Goal: Find specific page/section

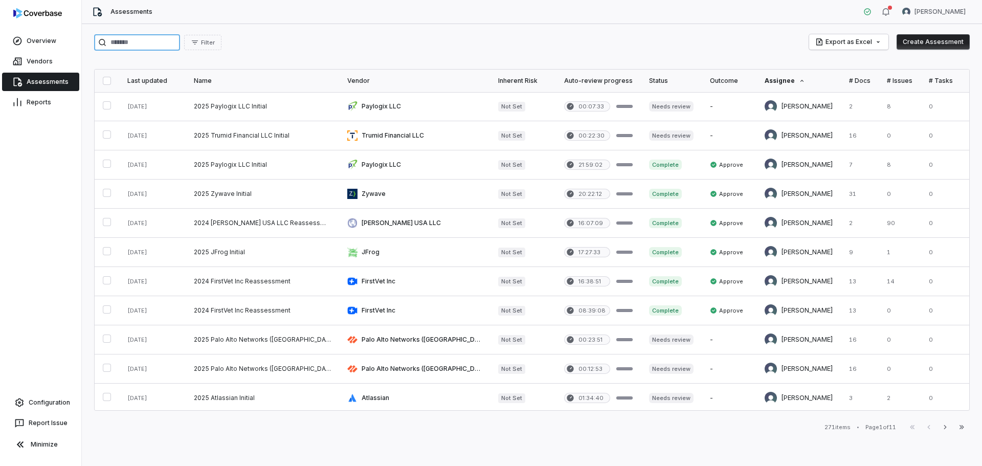
click at [154, 39] on input "search" at bounding box center [137, 42] width 86 height 16
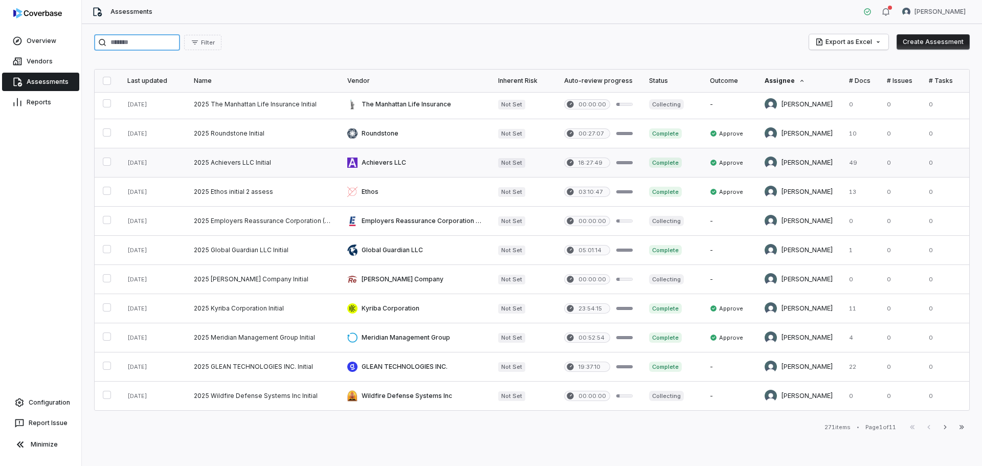
scroll to position [415, 0]
click at [143, 39] on input "search" at bounding box center [137, 42] width 86 height 16
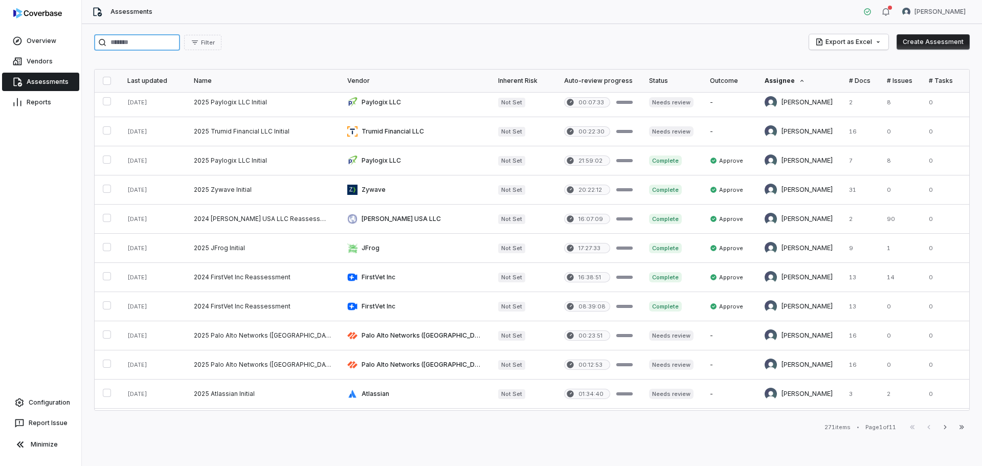
scroll to position [0, 0]
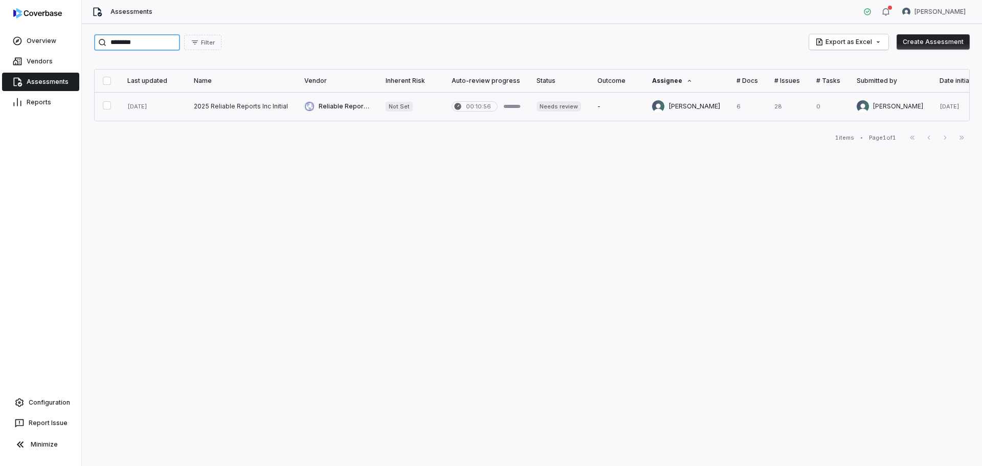
type input "********"
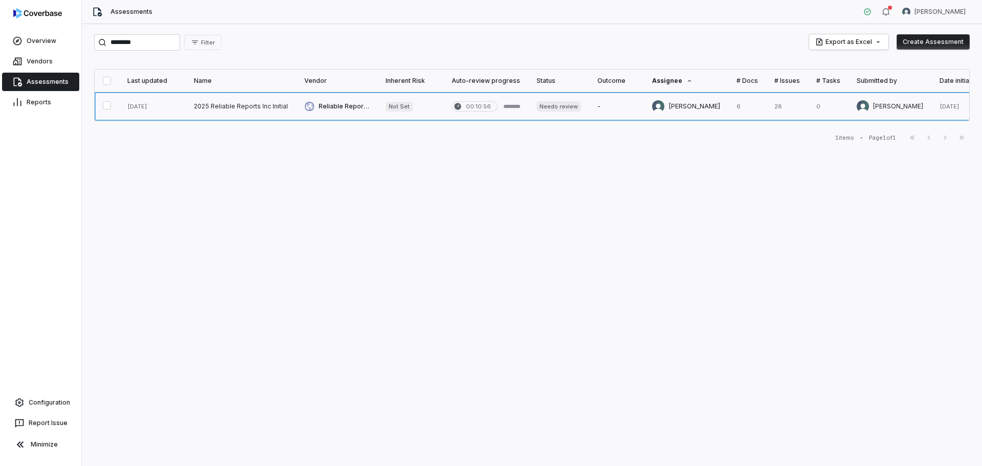
click at [230, 103] on link at bounding box center [241, 106] width 110 height 29
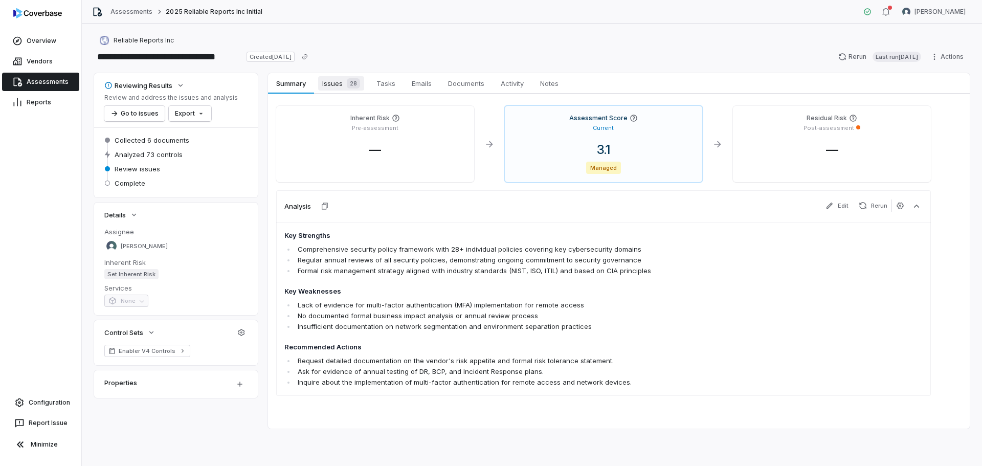
click at [339, 85] on span "Issues 28" at bounding box center [341, 83] width 46 height 14
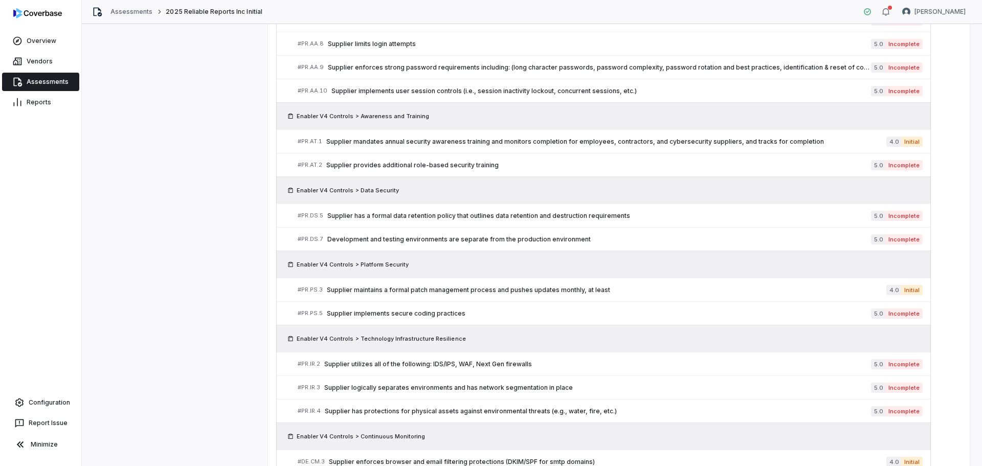
scroll to position [477, 0]
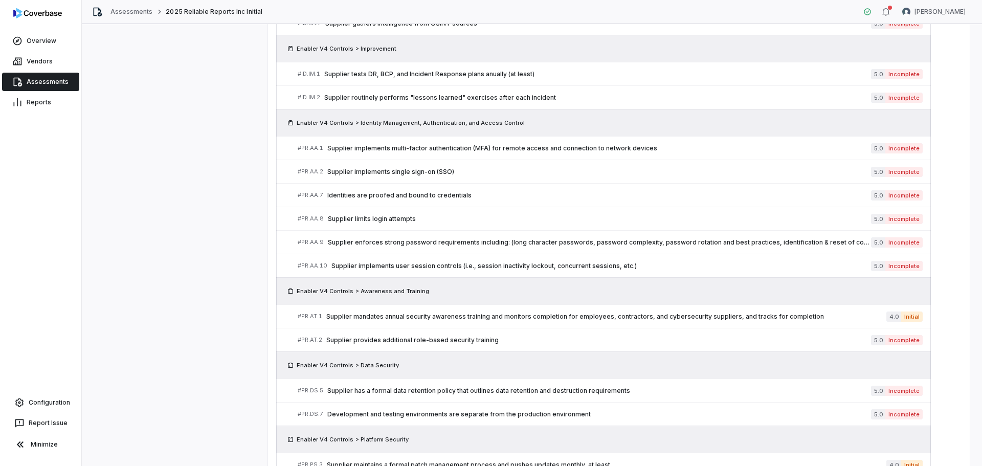
click at [57, 89] on link "Assessments" at bounding box center [40, 82] width 77 height 18
